Goal: Navigation & Orientation: Find specific page/section

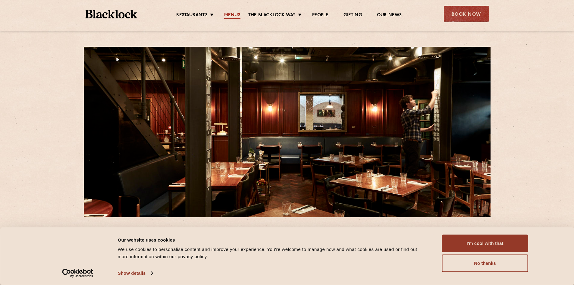
click at [230, 16] on link "Menus" at bounding box center [232, 15] width 16 height 7
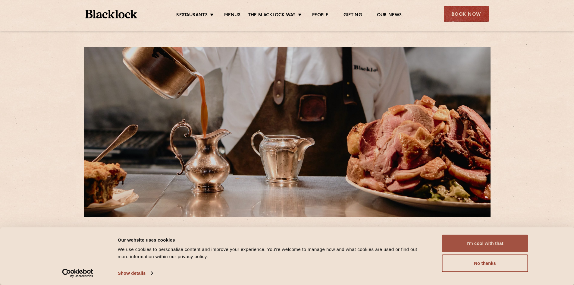
click at [473, 242] on button "I'm cool with that" at bounding box center [485, 242] width 86 height 17
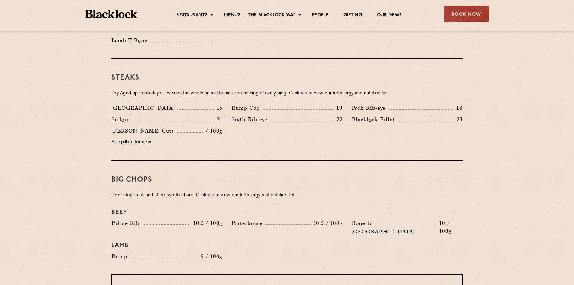
scroll to position [532, 0]
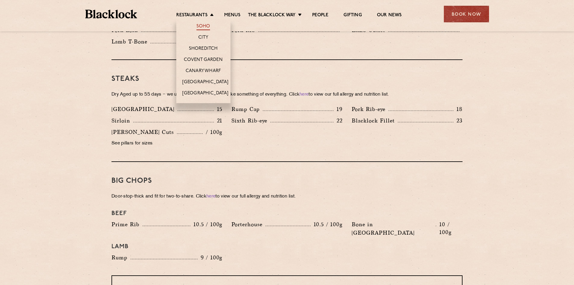
click at [206, 24] on link "Soho" at bounding box center [203, 26] width 14 height 7
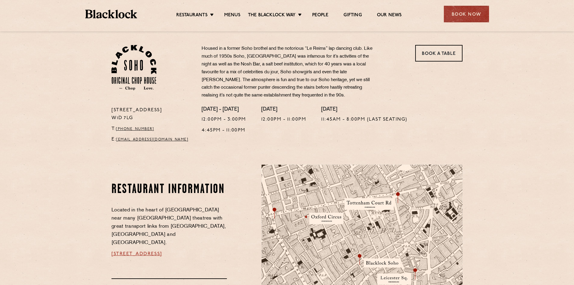
scroll to position [114, 0]
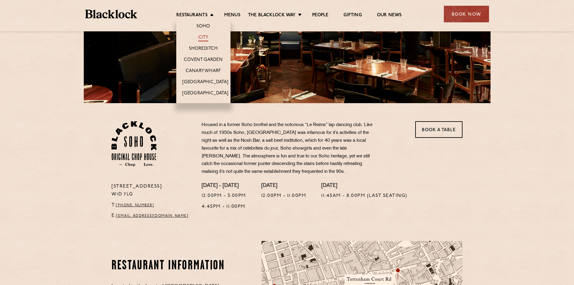
click at [202, 36] on link "City" at bounding box center [203, 38] width 10 height 7
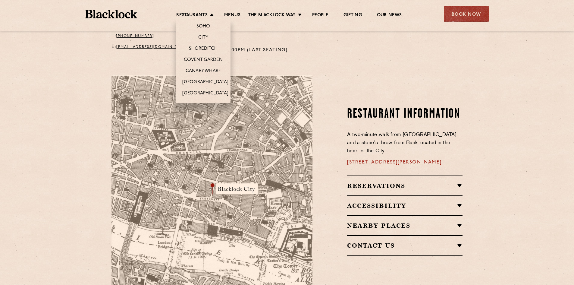
scroll to position [271, 0]
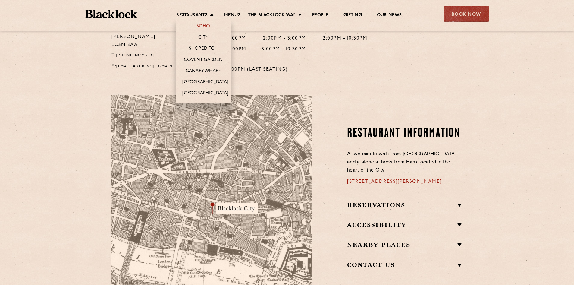
click at [200, 24] on link "Soho" at bounding box center [203, 26] width 14 height 7
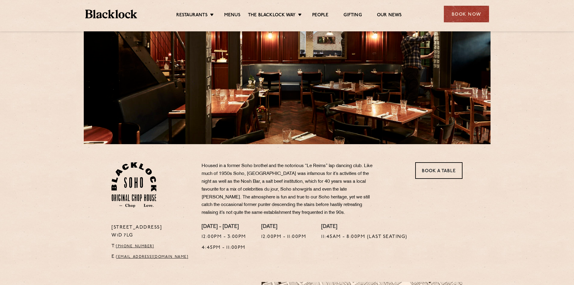
scroll to position [60, 0]
